Goal: Find specific fact: Find specific fact

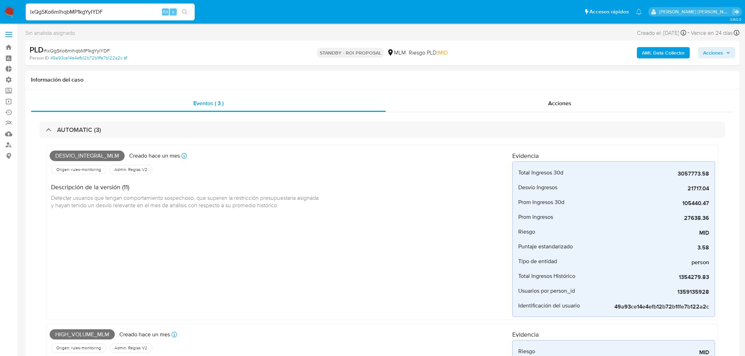
select select "10"
click at [149, 12] on input "ixQgSKo6mlhqbMP1kgYyIYDF" at bounding box center [110, 11] width 169 height 9
paste input "CkXY9slaTmxRk3D9JPAnXrmd"
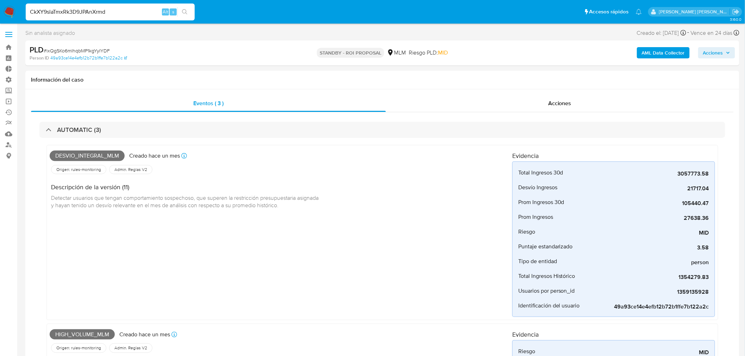
click at [149, 12] on input "CkXY9slaTmxRk3D9JPAnXrmd" at bounding box center [110, 11] width 169 height 9
type input "CkXY9slaTmxRk3D9JPAnXrmd"
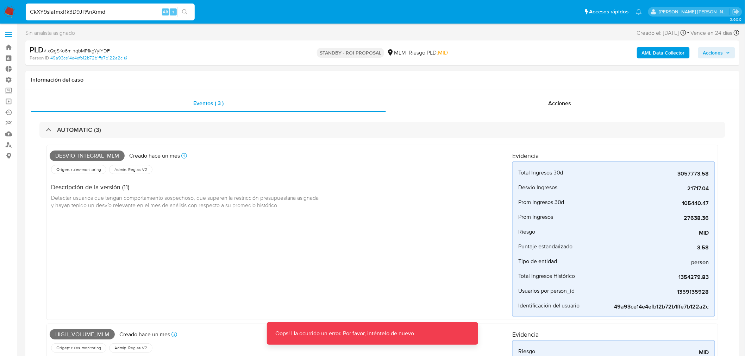
click at [128, 9] on input "CkXY9slaTmxRk3D9JPAnXrmd" at bounding box center [110, 11] width 169 height 9
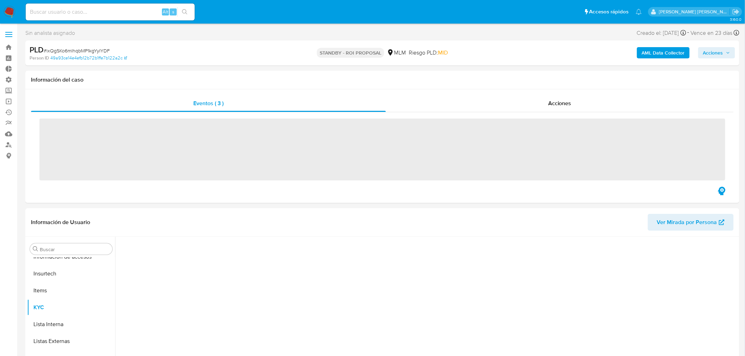
scroll to position [297, 0]
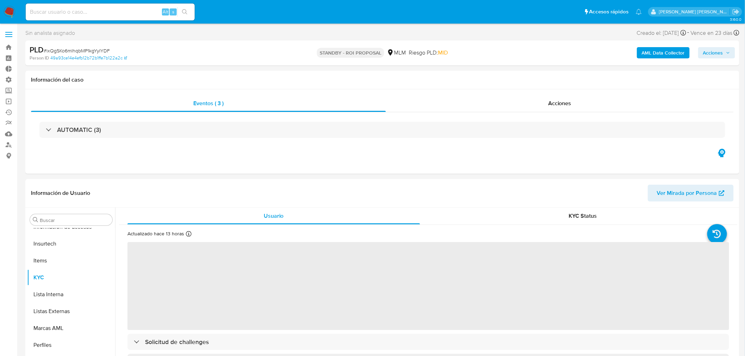
select select "10"
click at [121, 13] on input at bounding box center [110, 11] width 169 height 9
paste input "CkXY9slaTmxRk3D9JPAnXrmd"
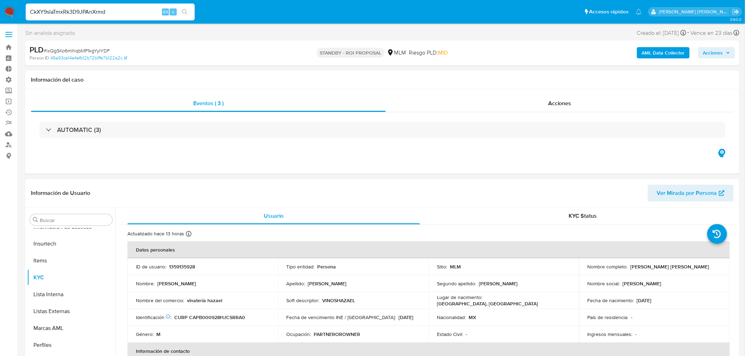
type input "CkXY9slaTmxRk3D9JPAnXrmd"
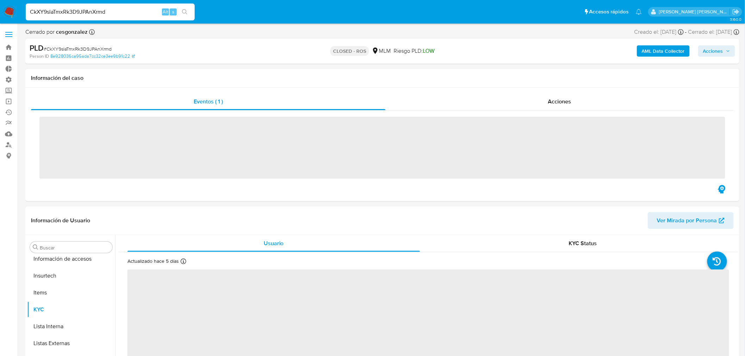
scroll to position [297, 0]
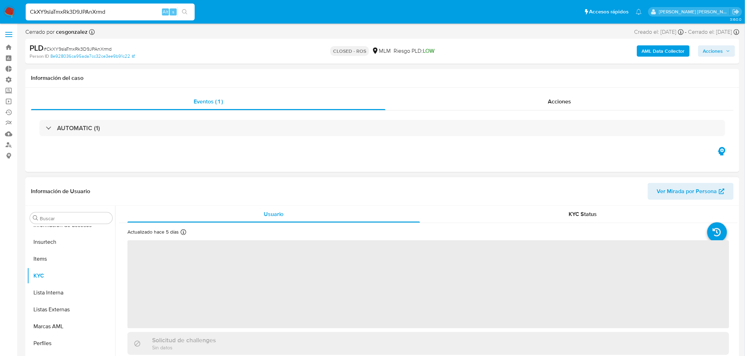
select select "10"
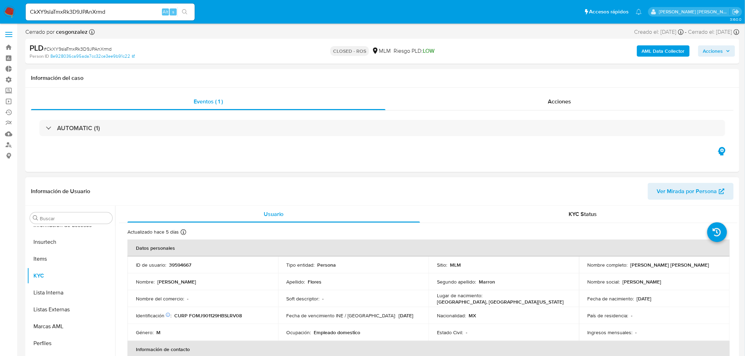
click at [187, 265] on p "39594667" at bounding box center [180, 265] width 22 height 6
copy p "39594667"
